Goal: Book appointment/travel/reservation

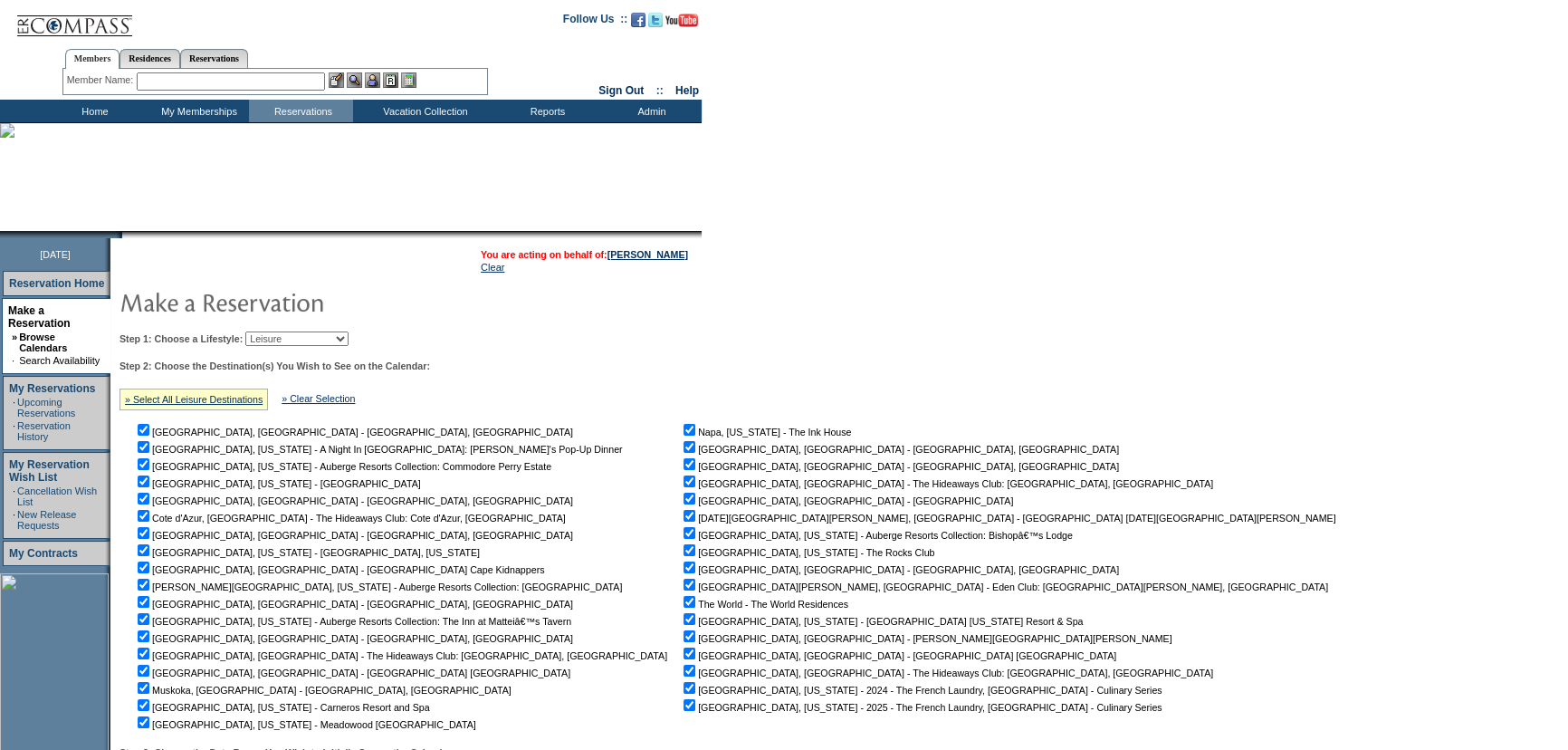
click at [331, 340] on select "Beach Leisure Metropolitan Mountain OIAL for Adventure OIAL for Couples OIAL fo…" at bounding box center [297, 339] width 103 height 15
select select "Beach"
click at [276, 332] on select "Beach Leisure Metropolitan Mountain OIAL for Adventure OIAL for Couples OIAL fo…" at bounding box center [297, 339] width 103 height 15
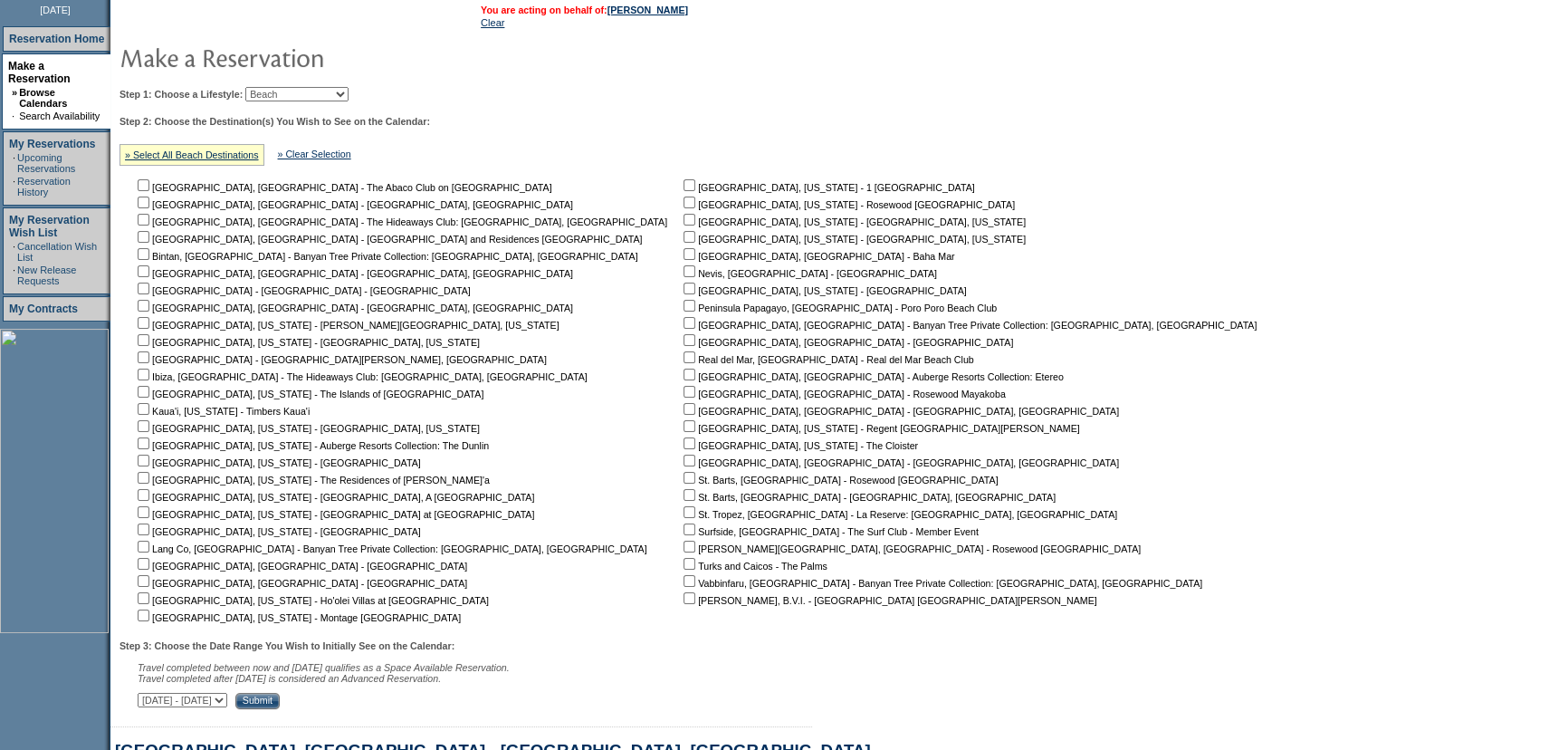
scroll to position [246, 0]
click at [150, 374] on input "checkbox" at bounding box center [143, 373] width 12 height 12
click at [150, 373] on input "checkbox" at bounding box center [143, 373] width 12 height 12
checkbox input "false"
click at [680, 480] on nobr "St. Barts, [GEOGRAPHIC_DATA] - Rosewood [GEOGRAPHIC_DATA]" at bounding box center [839, 479] width 318 height 11
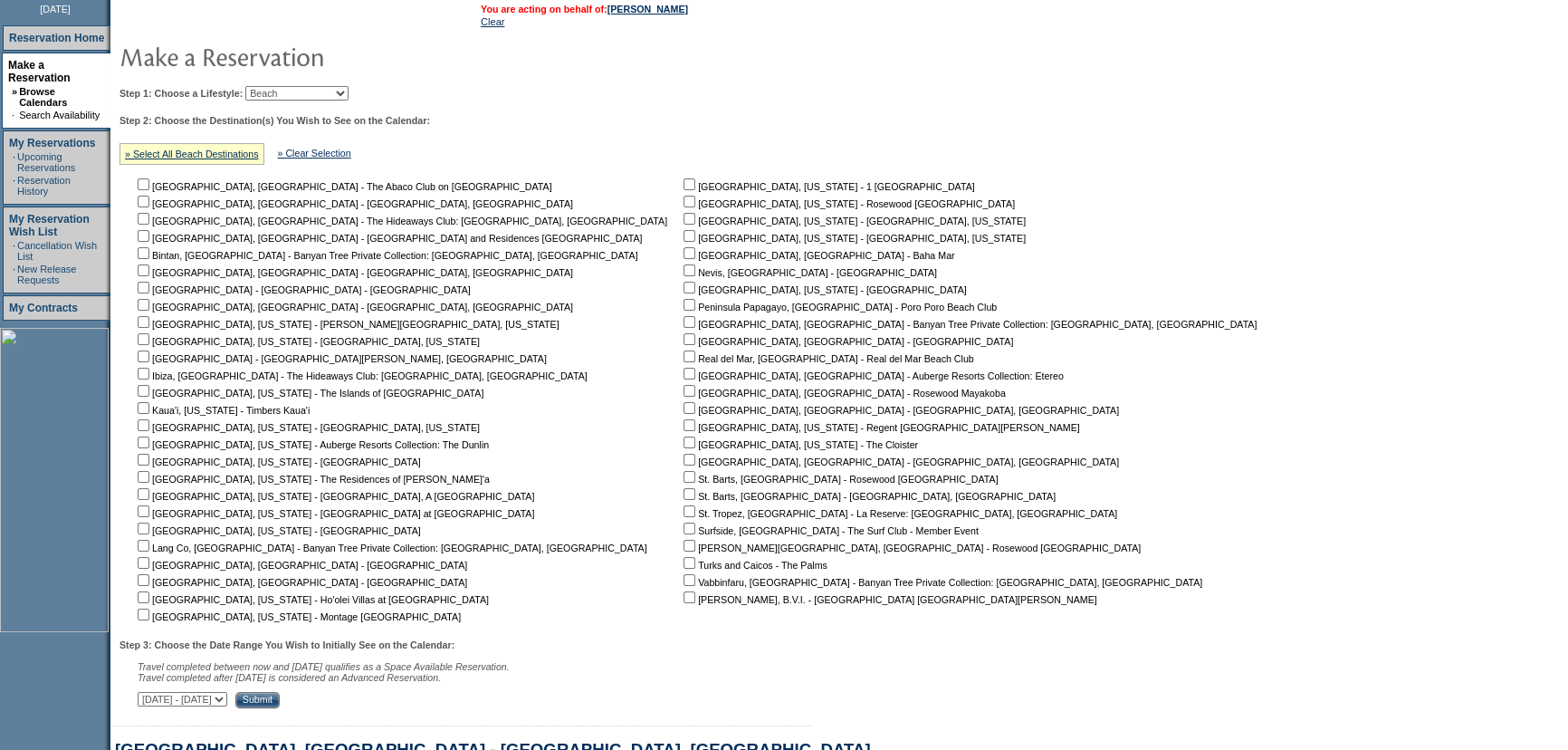
click at [683, 480] on input "checkbox" at bounding box center [689, 476] width 12 height 12
checkbox input "true"
click at [683, 389] on input "checkbox" at bounding box center [689, 390] width 12 height 12
checkbox input "true"
click at [683, 198] on input "checkbox" at bounding box center [689, 201] width 12 height 12
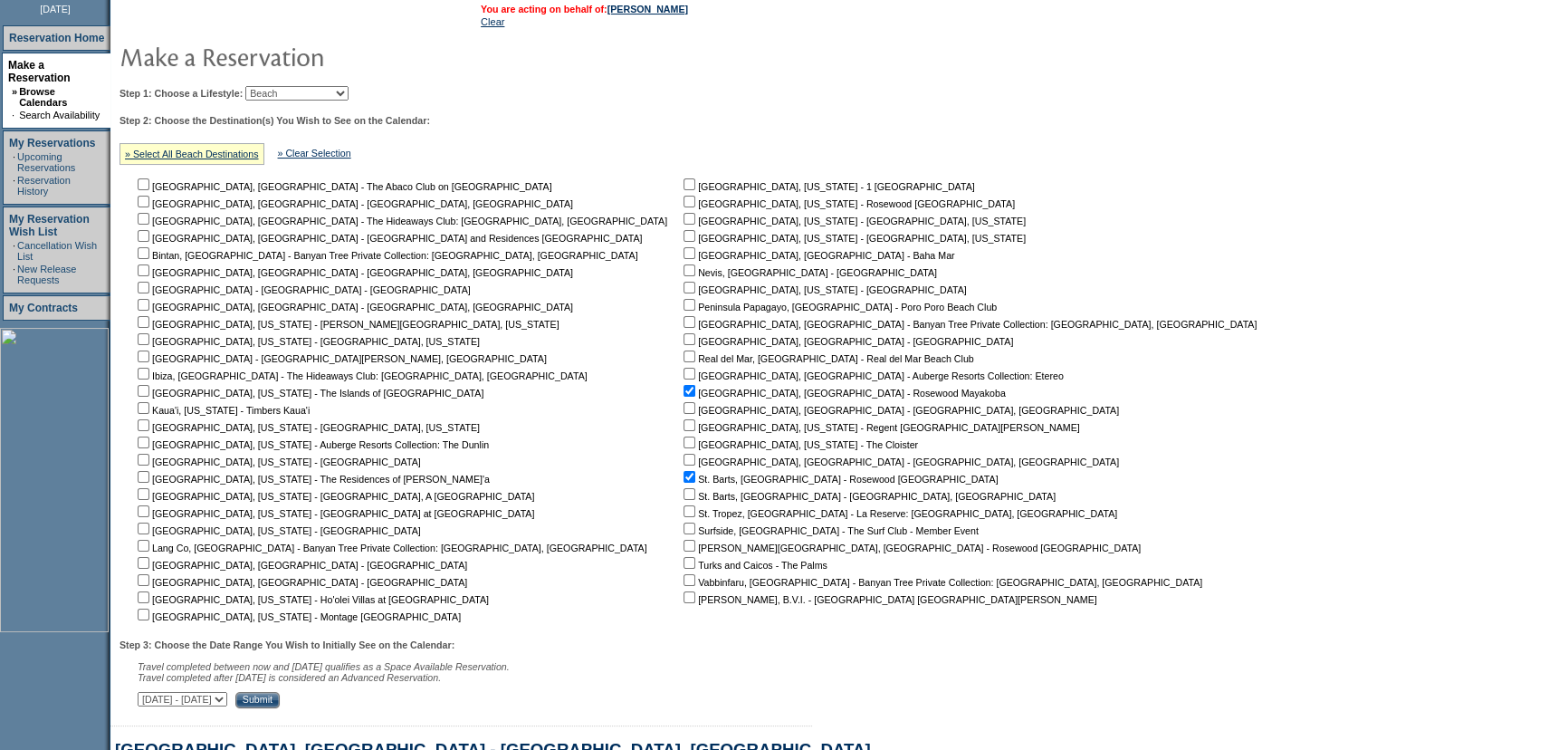
checkbox input "true"
click at [280, 702] on input "Submit" at bounding box center [258, 700] width 45 height 16
